Goal: Find specific page/section: Find specific page/section

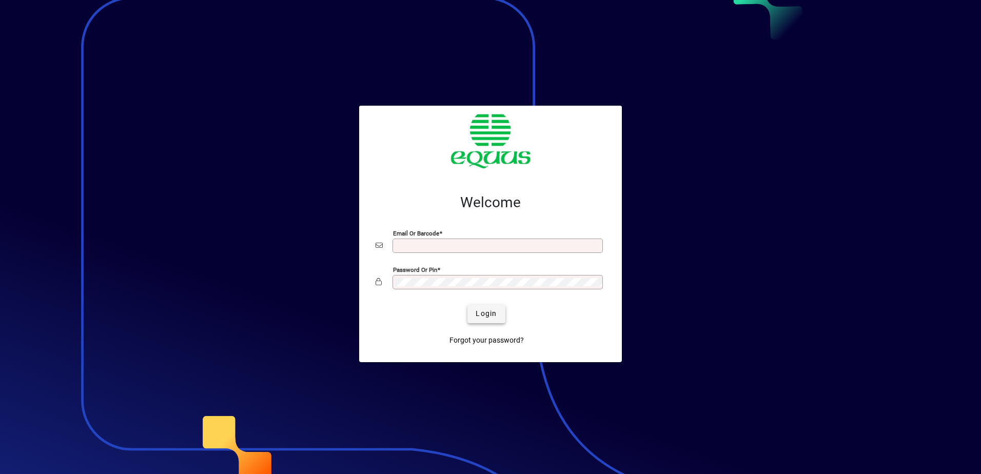
type input "**********"
click at [475, 309] on span "submit" at bounding box center [486, 314] width 37 height 25
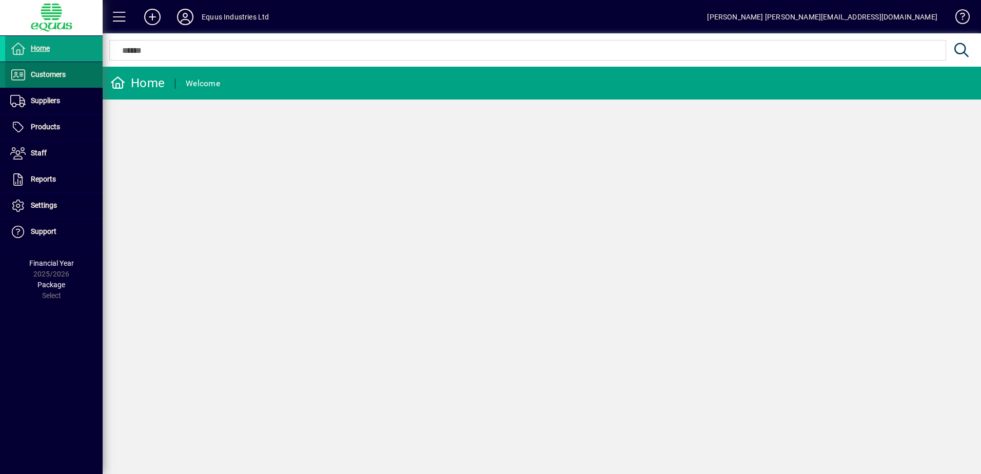
click at [59, 74] on span "Customers" at bounding box center [48, 74] width 35 height 8
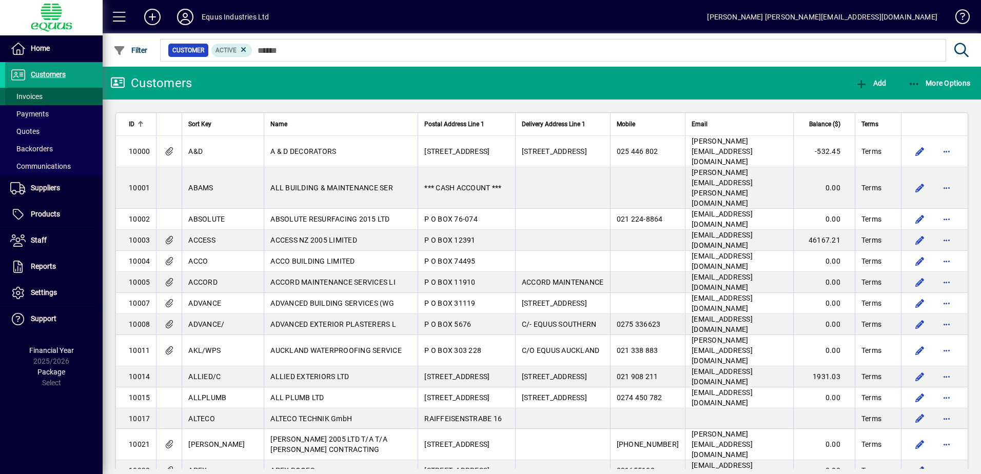
click at [35, 94] on span "Invoices" at bounding box center [26, 96] width 32 height 8
